Goal: Information Seeking & Learning: Learn about a topic

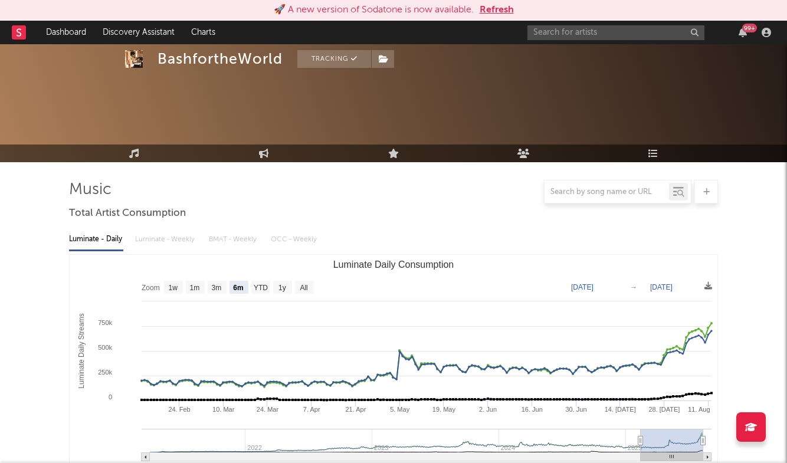
select select "6m"
select select "1w"
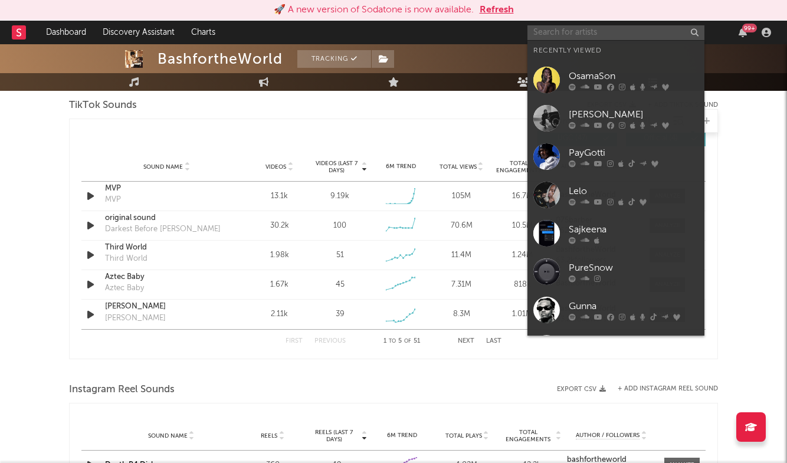
click at [663, 35] on input "text" at bounding box center [616, 32] width 177 height 15
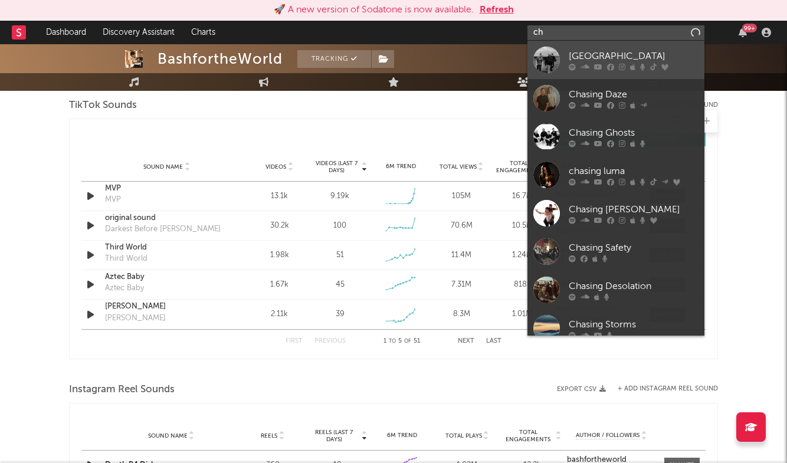
type input "c"
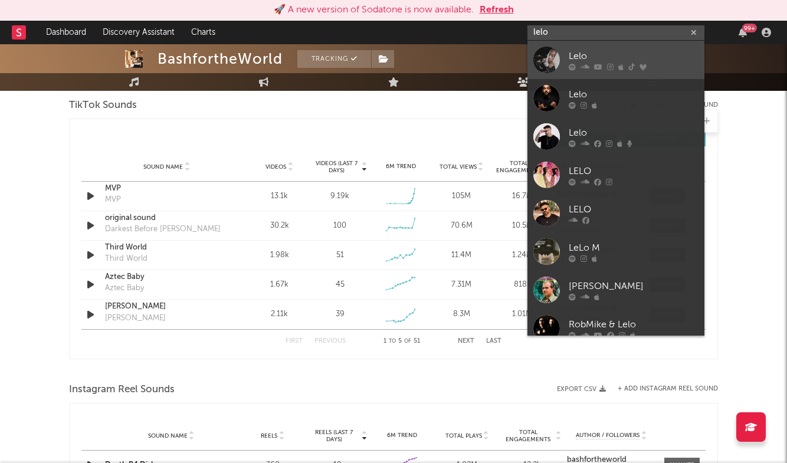
type input "lelo"
click at [601, 61] on div "Lelo" at bounding box center [634, 56] width 130 height 14
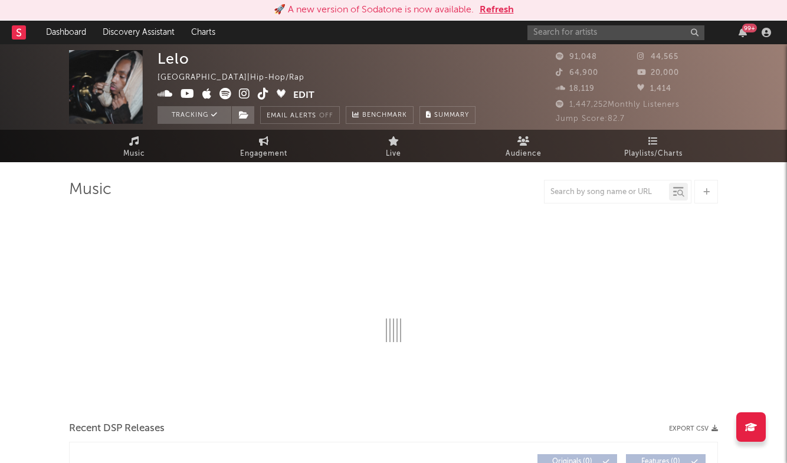
select select "6m"
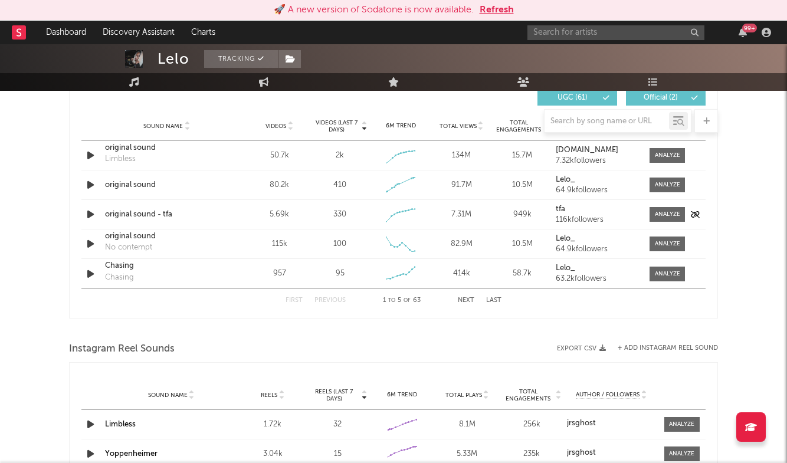
scroll to position [843, 0]
